Goal: Task Accomplishment & Management: Manage account settings

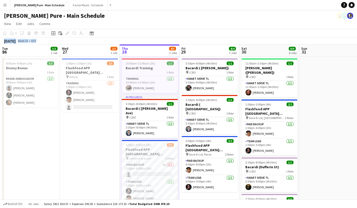
scroll to position [0, 102]
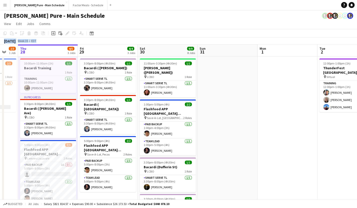
click at [6, 6] on app-icon "Menu" at bounding box center [5, 5] width 4 height 4
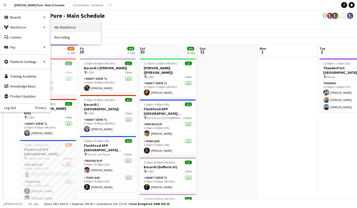
click at [67, 31] on link "My Workforce" at bounding box center [76, 27] width 50 height 10
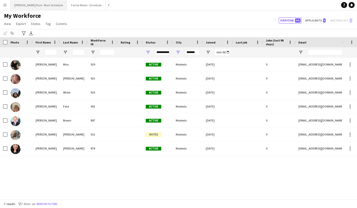
click at [39, 7] on button "[PERSON_NAME] Pure - Main Schedule Close" at bounding box center [38, 5] width 57 height 10
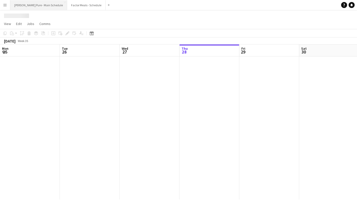
scroll to position [0, 120]
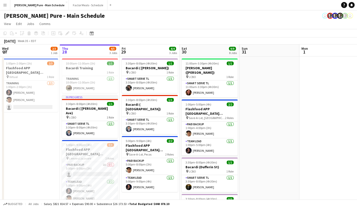
click at [3, 5] on app-icon "Menu" at bounding box center [5, 5] width 4 height 4
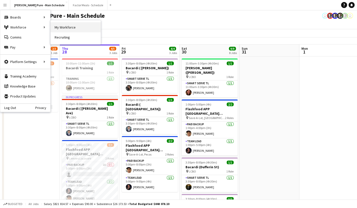
click at [71, 28] on link "My Workforce" at bounding box center [76, 27] width 50 height 10
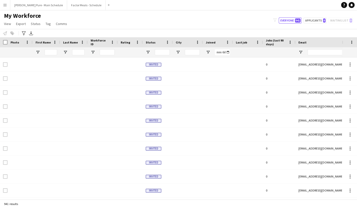
type input "**********"
type input "*******"
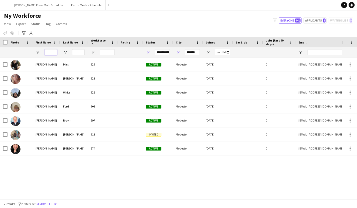
click at [49, 52] on input "First Name Filter Input" at bounding box center [51, 52] width 13 height 6
drag, startPoint x: 186, startPoint y: 52, endPoint x: 215, endPoint y: 48, distance: 28.8
click at [200, 49] on input "*******" at bounding box center [192, 52] width 15 height 6
drag, startPoint x: 199, startPoint y: 53, endPoint x: 176, endPoint y: 49, distance: 23.3
click at [176, 50] on div "*******" at bounding box center [188, 52] width 30 height 10
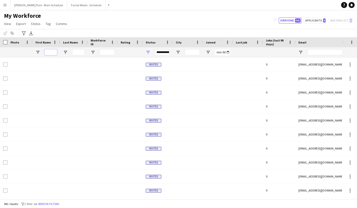
click at [51, 52] on input "First Name Filter Input" at bounding box center [51, 52] width 13 height 6
type input "******"
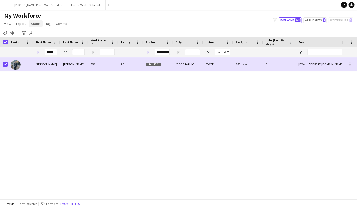
click at [37, 23] on span "Status" at bounding box center [36, 24] width 10 height 5
click at [38, 35] on span "Edit" at bounding box center [36, 34] width 6 height 5
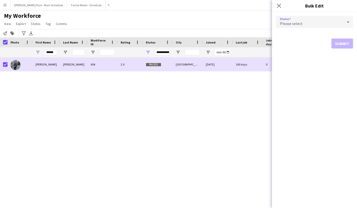
click at [312, 20] on div "Please select" at bounding box center [309, 22] width 67 height 12
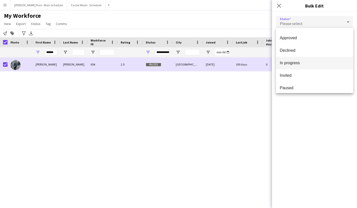
scroll to position [52, 0]
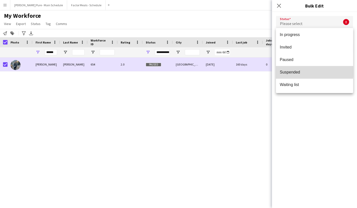
click at [292, 71] on span "Suspended" at bounding box center [314, 72] width 69 height 5
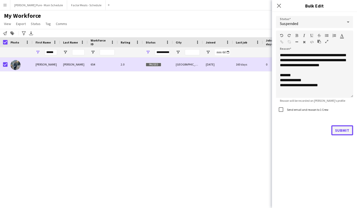
click at [347, 131] on button "Submit" at bounding box center [342, 130] width 22 height 10
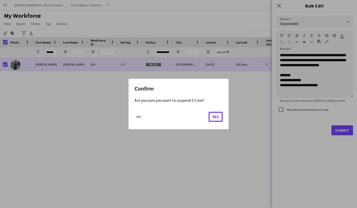
click at [218, 120] on button "Yes" at bounding box center [215, 117] width 14 height 10
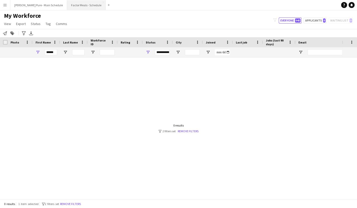
click at [67, 4] on button "Factor Meals - Schedule Close" at bounding box center [86, 5] width 39 height 10
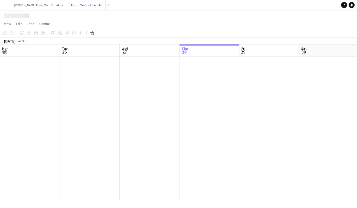
scroll to position [0, 120]
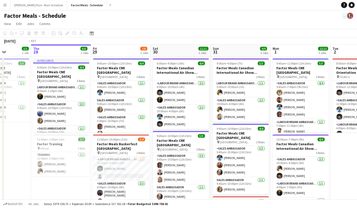
drag, startPoint x: 83, startPoint y: 97, endPoint x: 235, endPoint y: 84, distance: 152.9
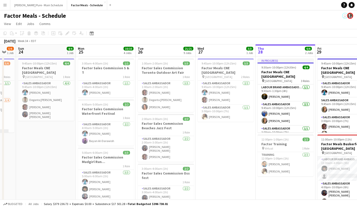
drag, startPoint x: 81, startPoint y: 107, endPoint x: 202, endPoint y: 83, distance: 123.8
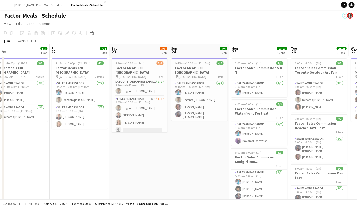
scroll to position [0, 120]
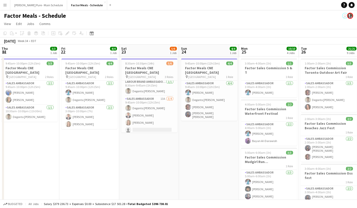
drag, startPoint x: 60, startPoint y: 134, endPoint x: 139, endPoint y: 135, distance: 79.3
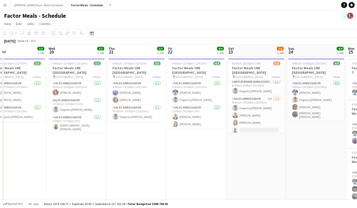
scroll to position [0, 125]
drag, startPoint x: 43, startPoint y: 144, endPoint x: 157, endPoint y: 119, distance: 117.2
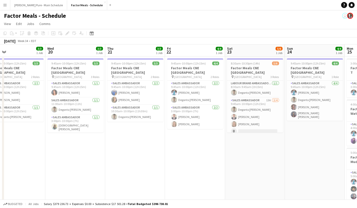
scroll to position [0, 179]
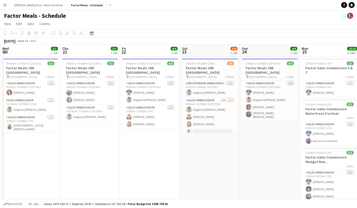
drag, startPoint x: 259, startPoint y: 87, endPoint x: 205, endPoint y: 90, distance: 53.9
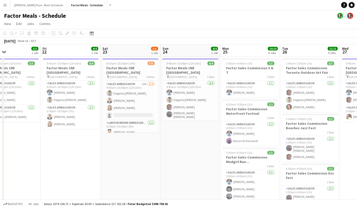
scroll to position [0, 143]
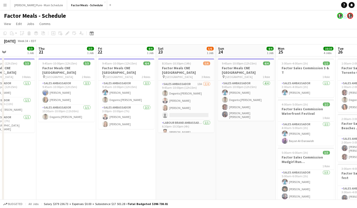
drag, startPoint x: 268, startPoint y: 131, endPoint x: 125, endPoint y: 137, distance: 143.5
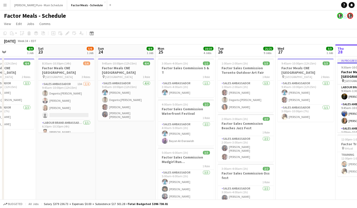
scroll to position [0, 172]
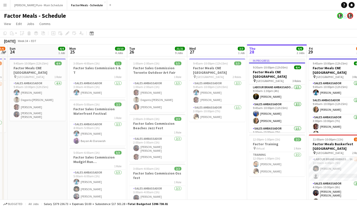
drag, startPoint x: 310, startPoint y: 126, endPoint x: 221, endPoint y: 137, distance: 89.0
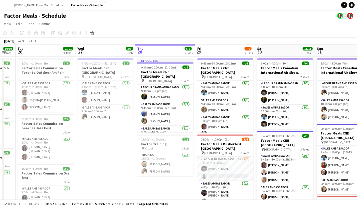
scroll to position [0, 171]
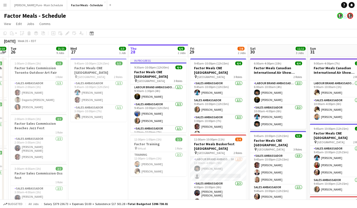
drag, startPoint x: 225, startPoint y: 166, endPoint x: 107, endPoint y: 133, distance: 123.1
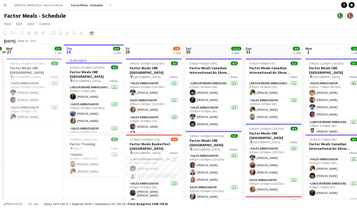
scroll to position [0, 177]
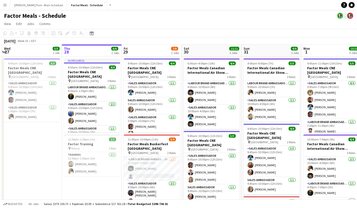
drag, startPoint x: 226, startPoint y: 120, endPoint x: 160, endPoint y: 113, distance: 66.5
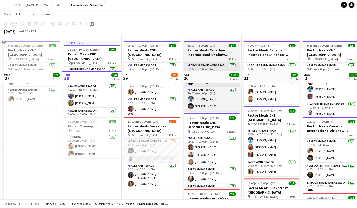
scroll to position [0, 0]
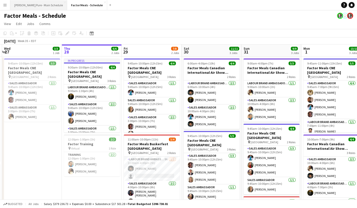
click at [35, 6] on button "[PERSON_NAME] Pure - Main Schedule Close" at bounding box center [38, 5] width 57 height 10
